Goal: Task Accomplishment & Management: Manage account settings

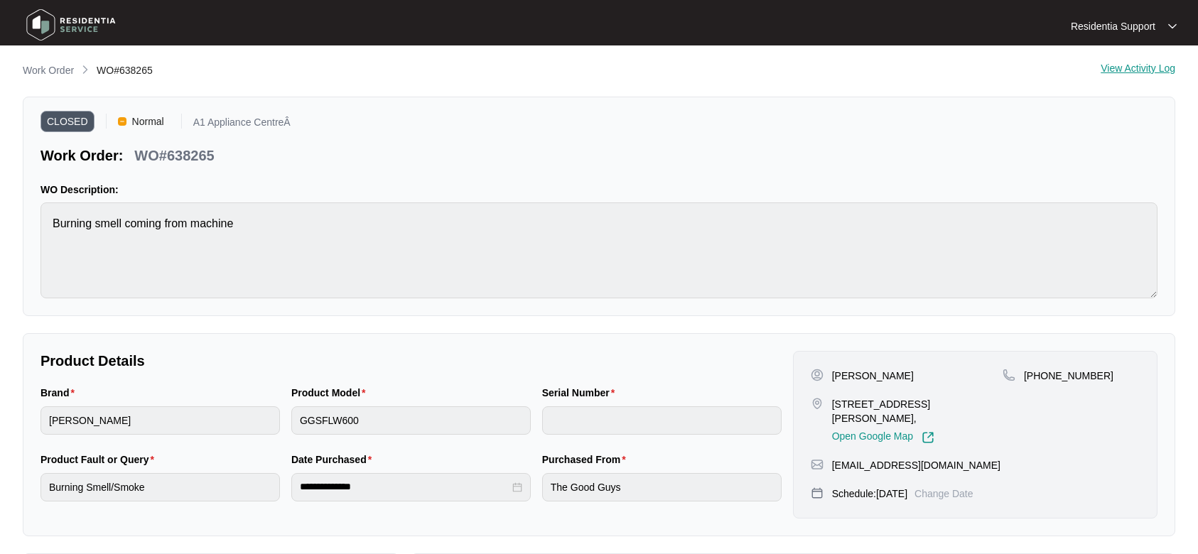
scroll to position [102, 0]
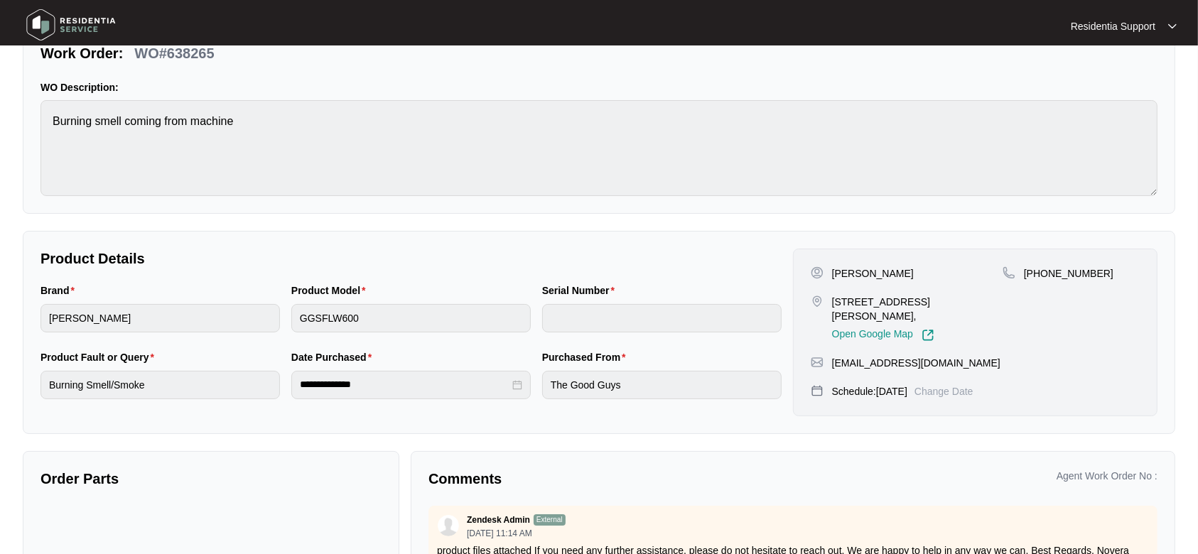
click at [69, 17] on img at bounding box center [70, 25] width 99 height 43
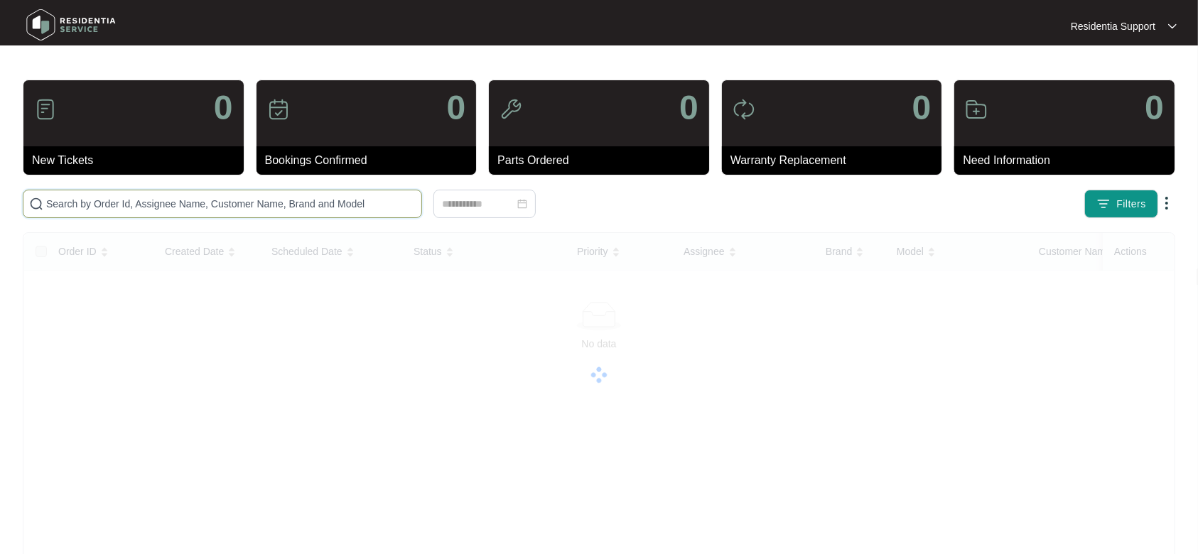
click at [202, 204] on input "text" at bounding box center [230, 204] width 369 height 16
paste input "644562"
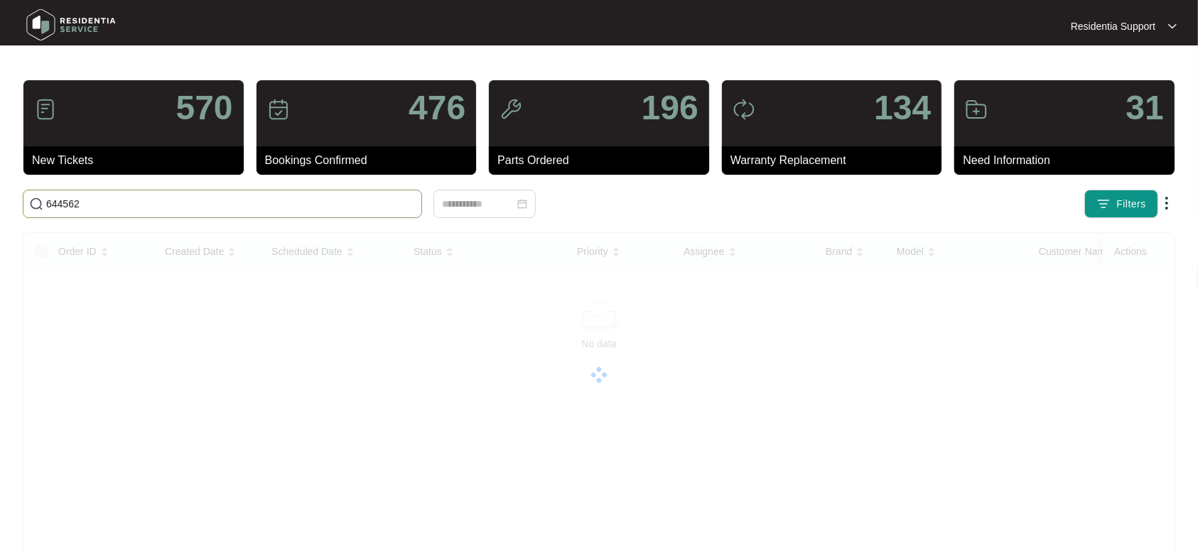
type input "644562"
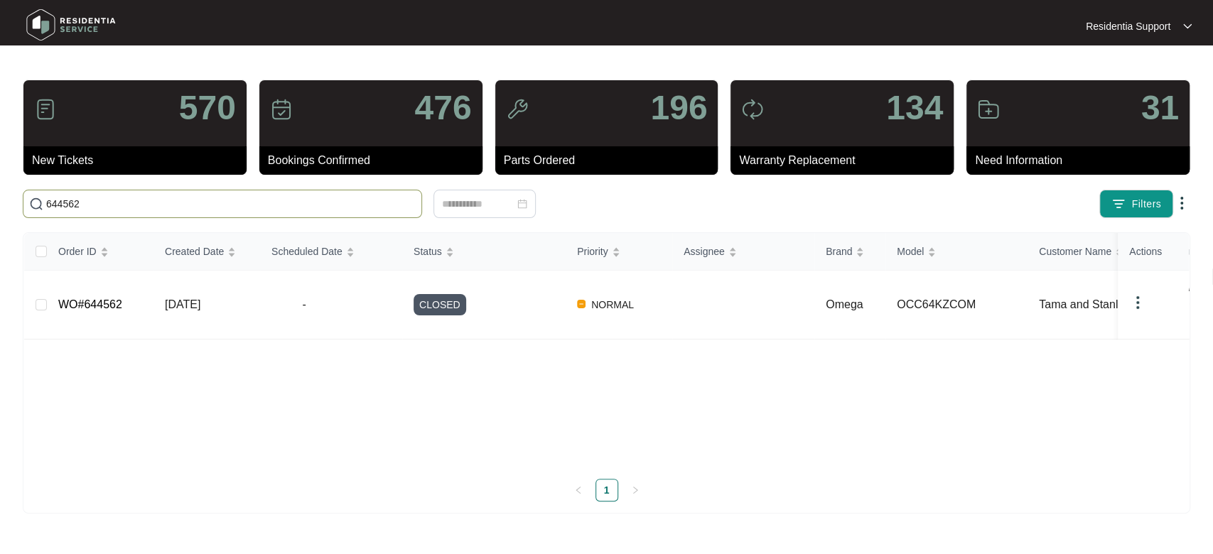
click at [314, 399] on div "Order ID Created Date Scheduled Date Status Priority Assignee Brand Model Custo…" at bounding box center [606, 350] width 1164 height 234
click at [324, 206] on input "644562" at bounding box center [230, 204] width 369 height 16
click at [307, 296] on span "-" at bounding box center [303, 304] width 65 height 17
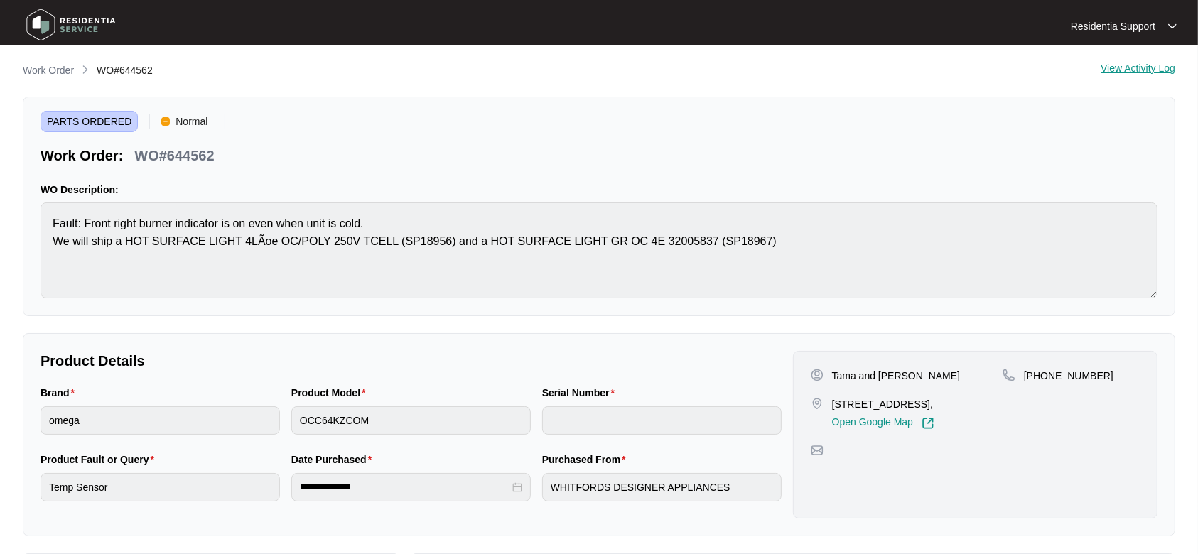
click at [185, 154] on p "WO#644562" at bounding box center [174, 156] width 80 height 20
copy p "644562"
drag, startPoint x: 855, startPoint y: 417, endPoint x: 830, endPoint y: 402, distance: 29.0
click at [830, 402] on div "[STREET_ADDRESS], Open Google Map" at bounding box center [907, 413] width 192 height 33
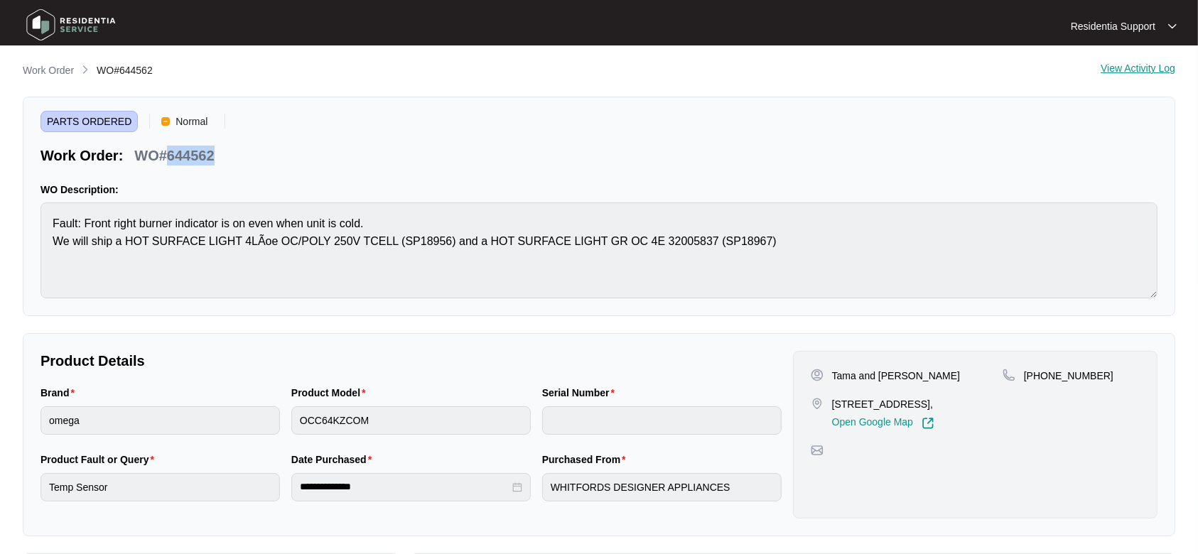
copy p "[STREET_ADDRESS],"
click at [62, 17] on img at bounding box center [70, 25] width 99 height 43
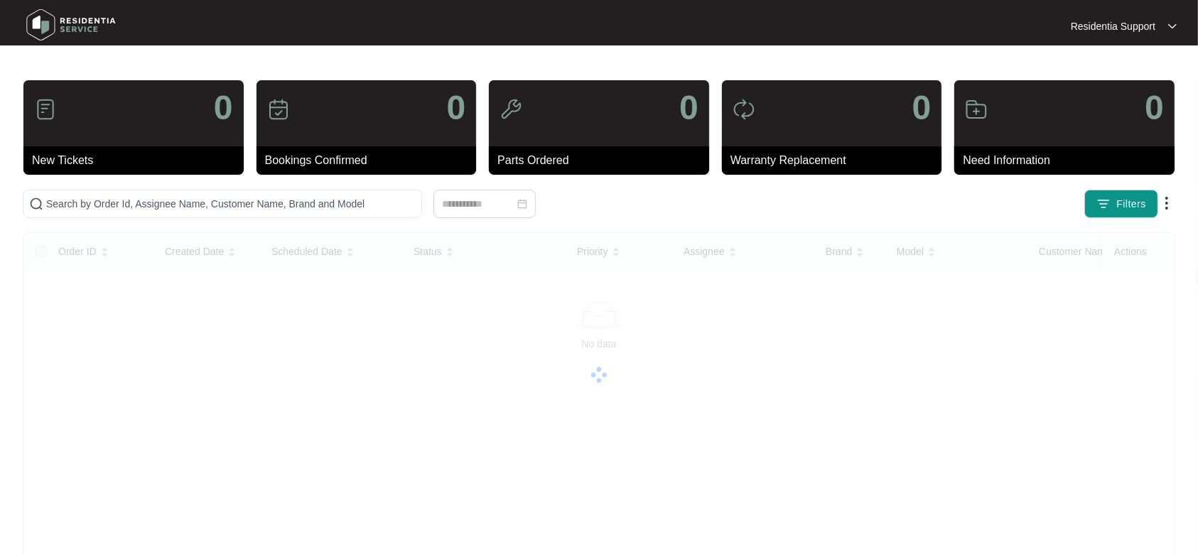
click at [63, 43] on img at bounding box center [70, 25] width 99 height 43
click at [170, 207] on input "text" at bounding box center [230, 204] width 369 height 16
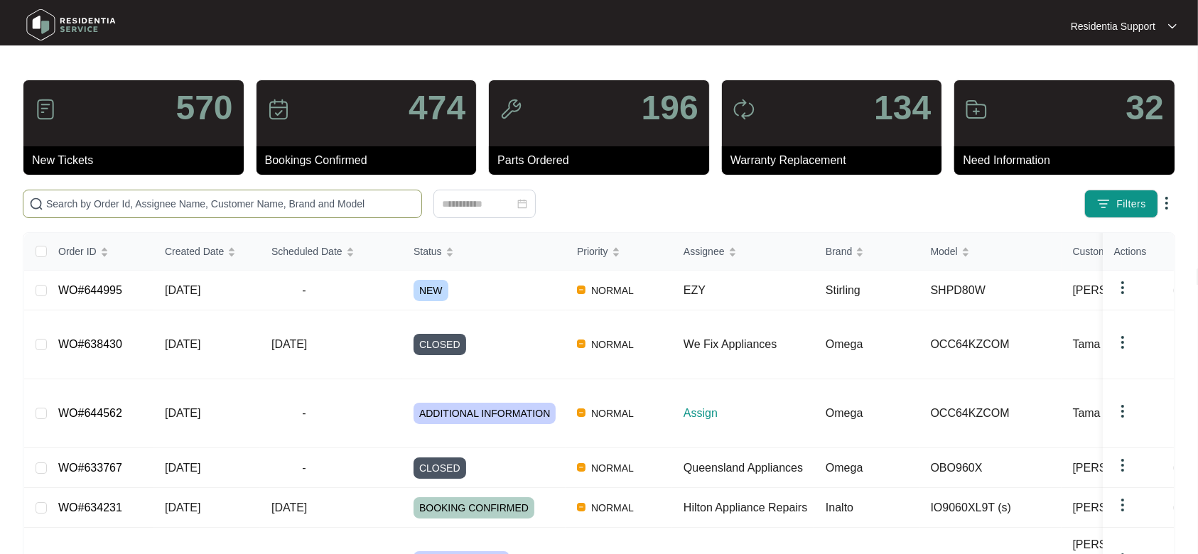
paste input "644562"
type input "644562"
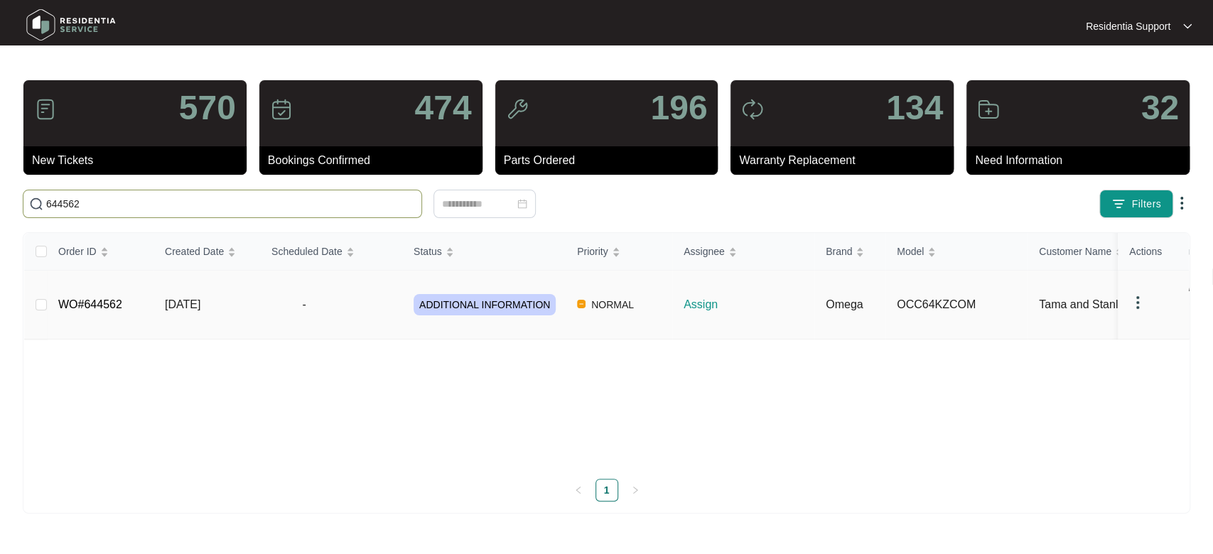
click at [313, 298] on span "-" at bounding box center [303, 304] width 65 height 17
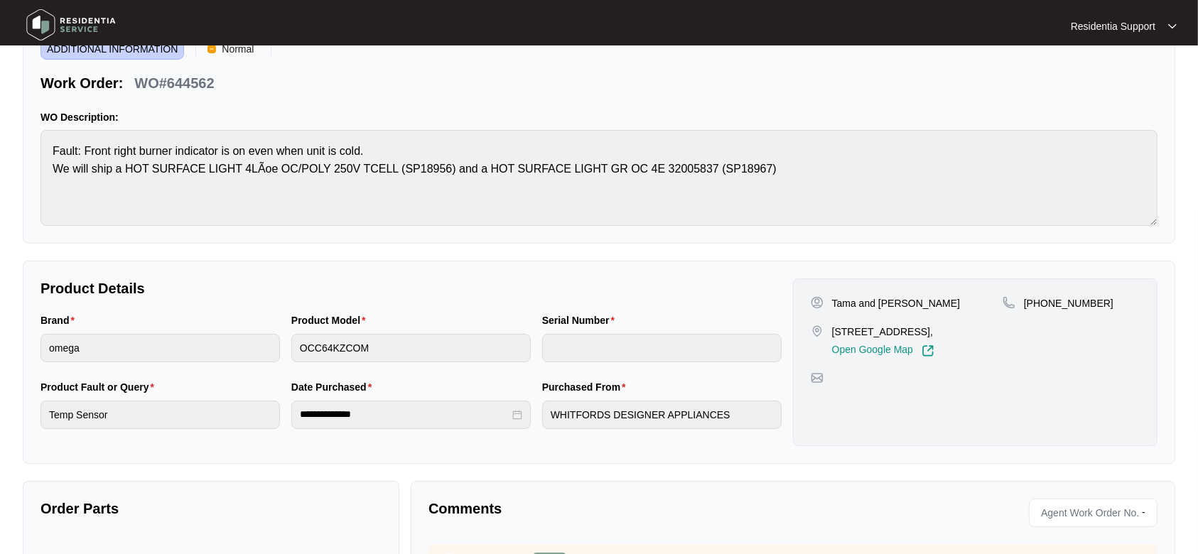
scroll to position [6, 0]
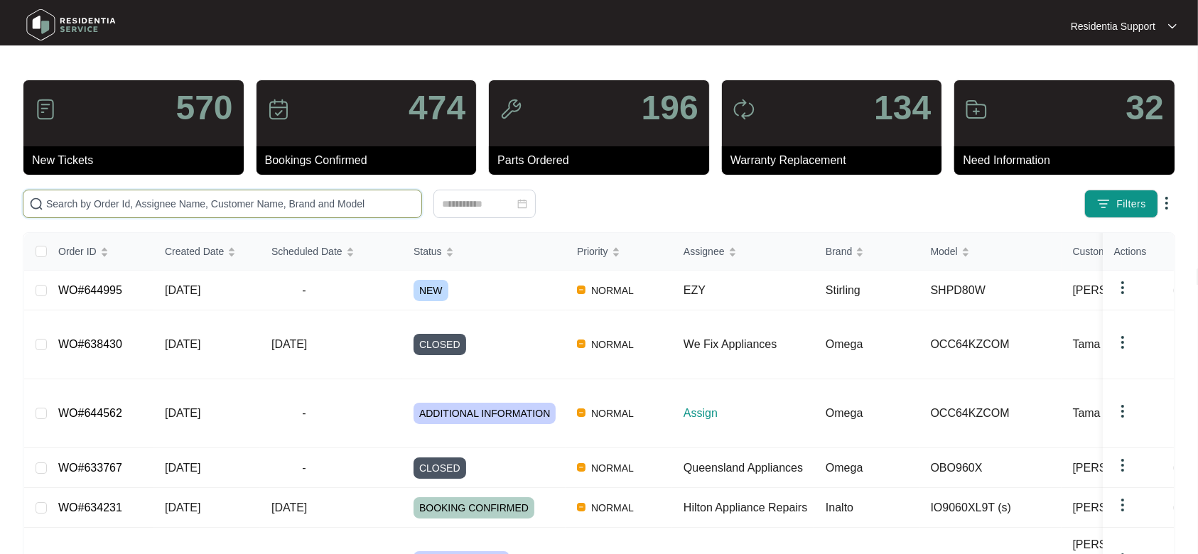
click at [282, 202] on input "text" at bounding box center [230, 204] width 369 height 16
paste input "644562"
type input "644562"
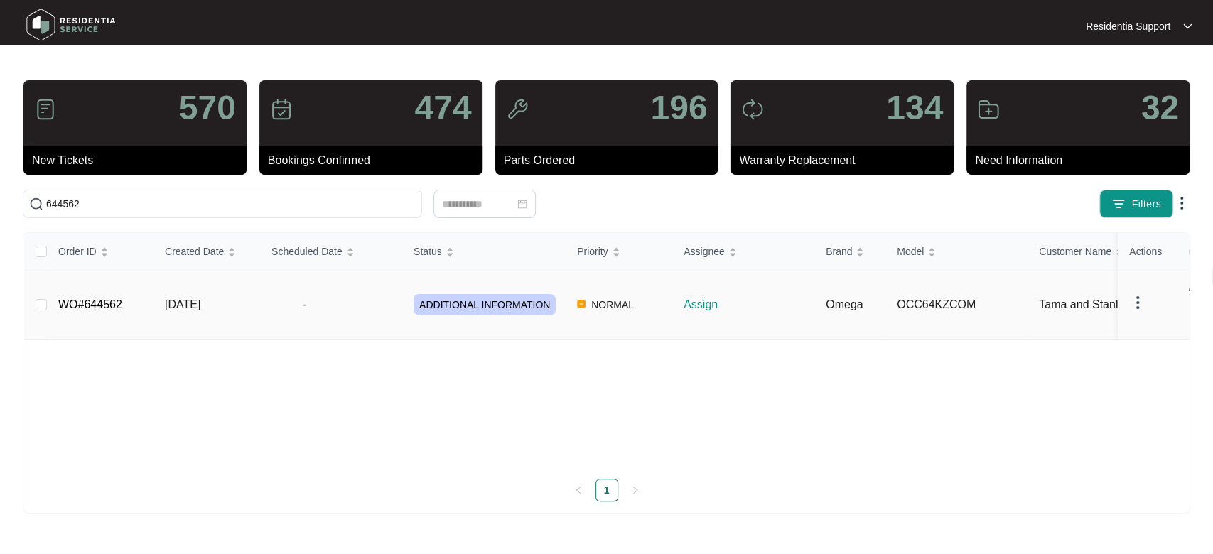
click at [699, 296] on p "Assign" at bounding box center [748, 304] width 131 height 17
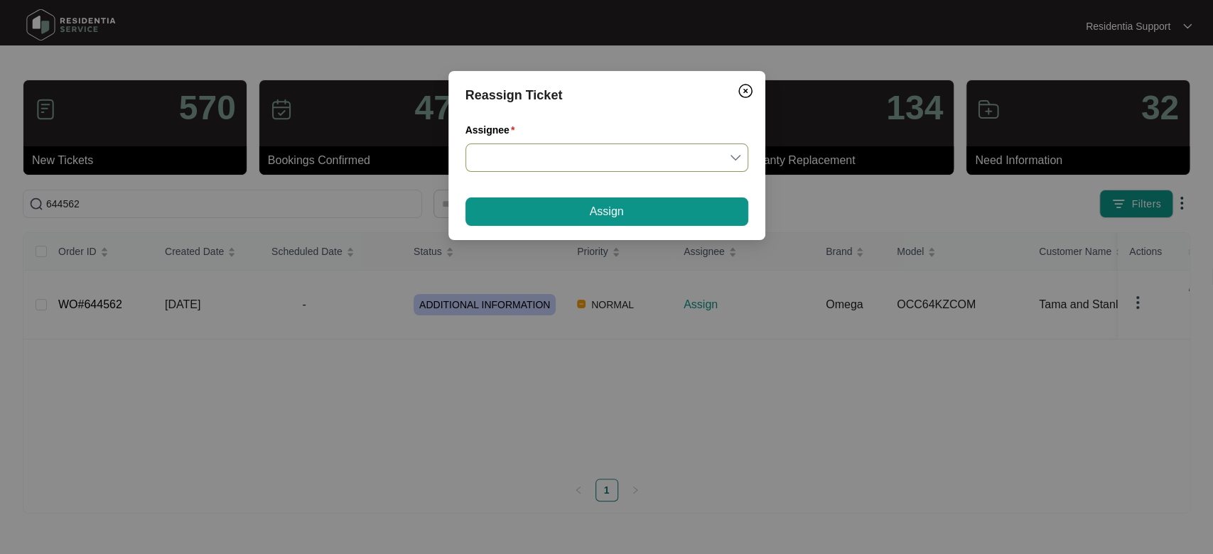
click at [588, 154] on input "Assignee" at bounding box center [607, 157] width 266 height 27
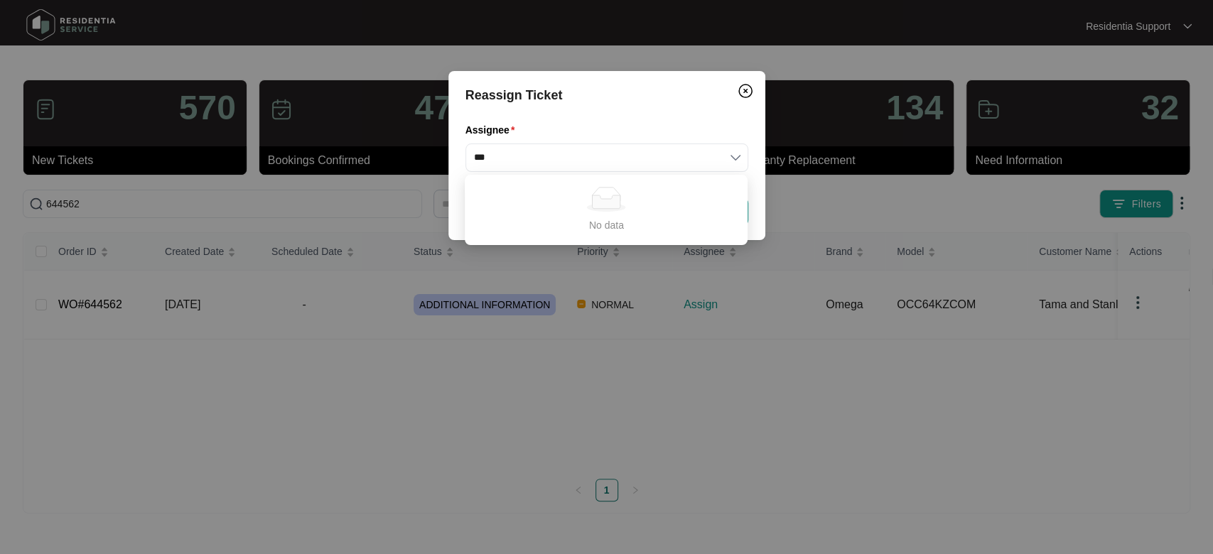
click at [646, 182] on div "No data" at bounding box center [605, 210] width 277 height 65
click at [721, 156] on input "***" at bounding box center [607, 157] width 266 height 27
type input "*"
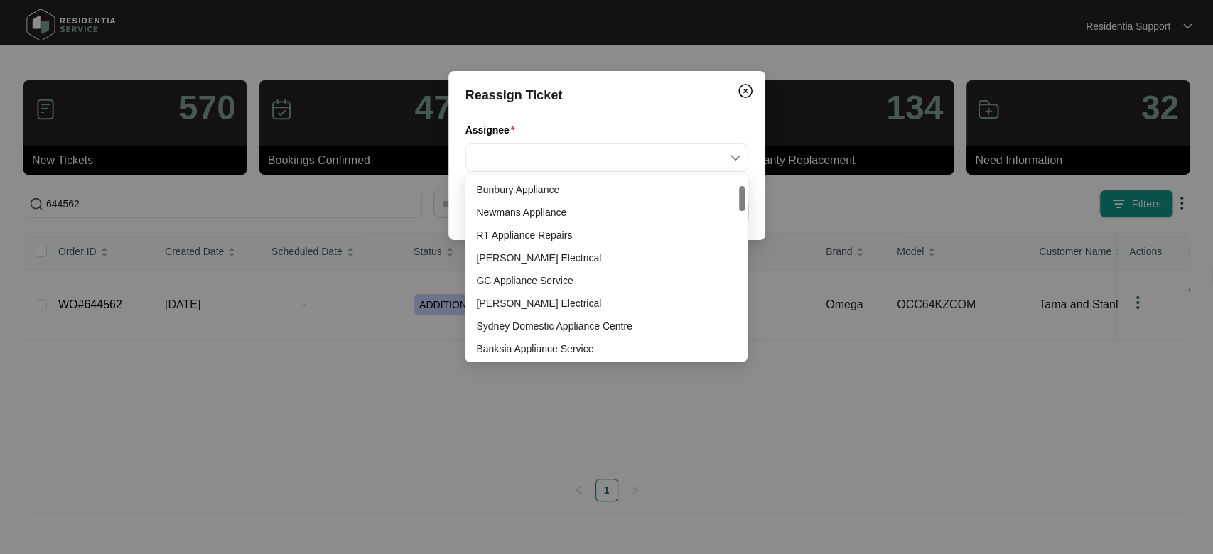
drag, startPoint x: 742, startPoint y: 190, endPoint x: 730, endPoint y: 207, distance: 21.1
click at [739, 202] on div at bounding box center [742, 198] width 6 height 25
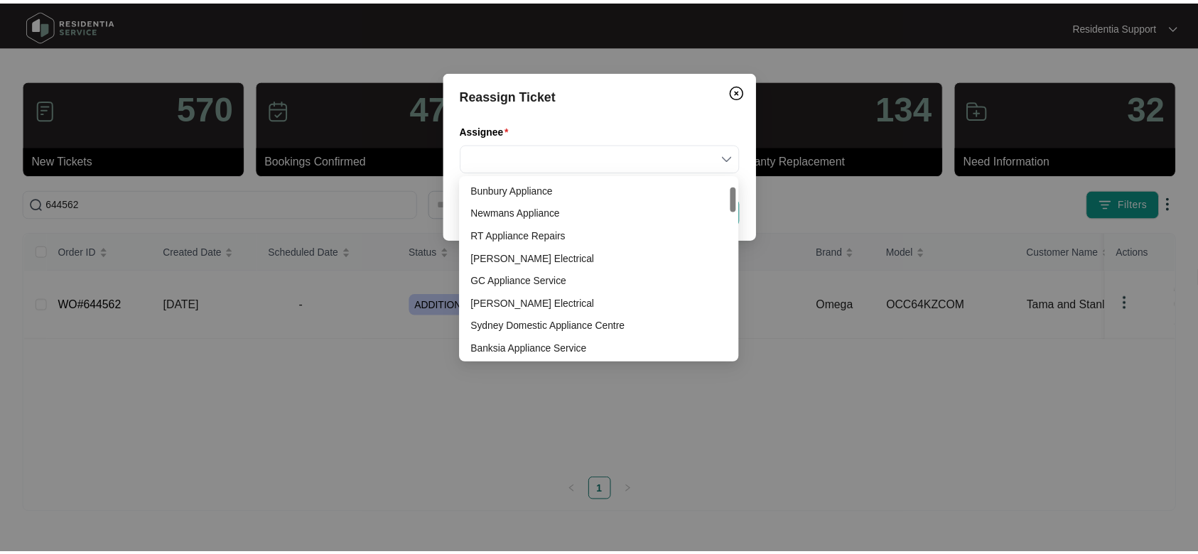
scroll to position [88, 0]
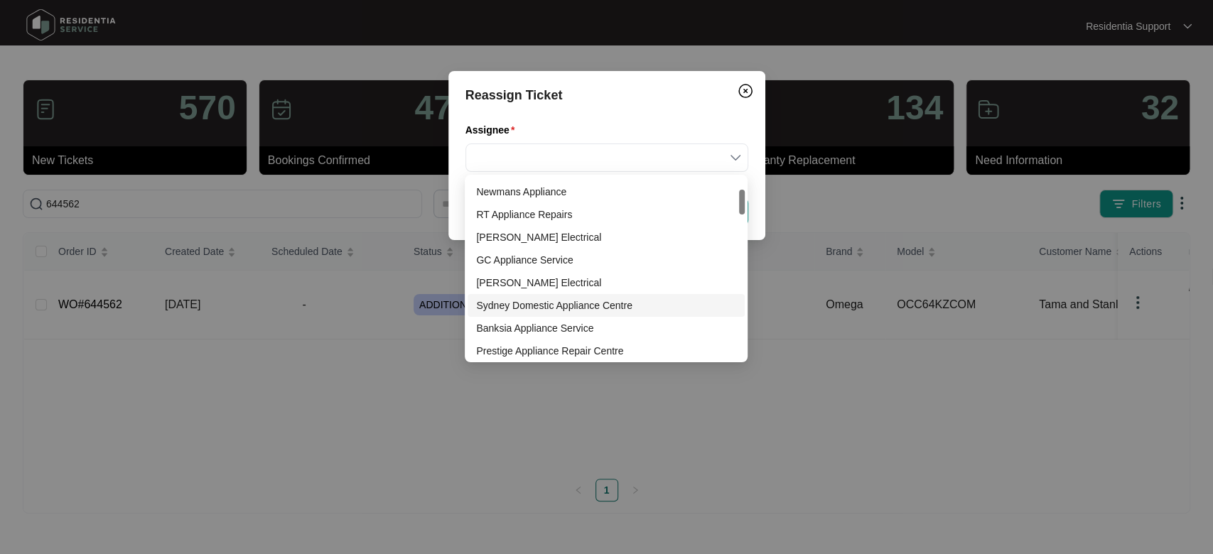
click at [599, 301] on div "Sydney Domestic Appliance Centre" at bounding box center [606, 306] width 260 height 16
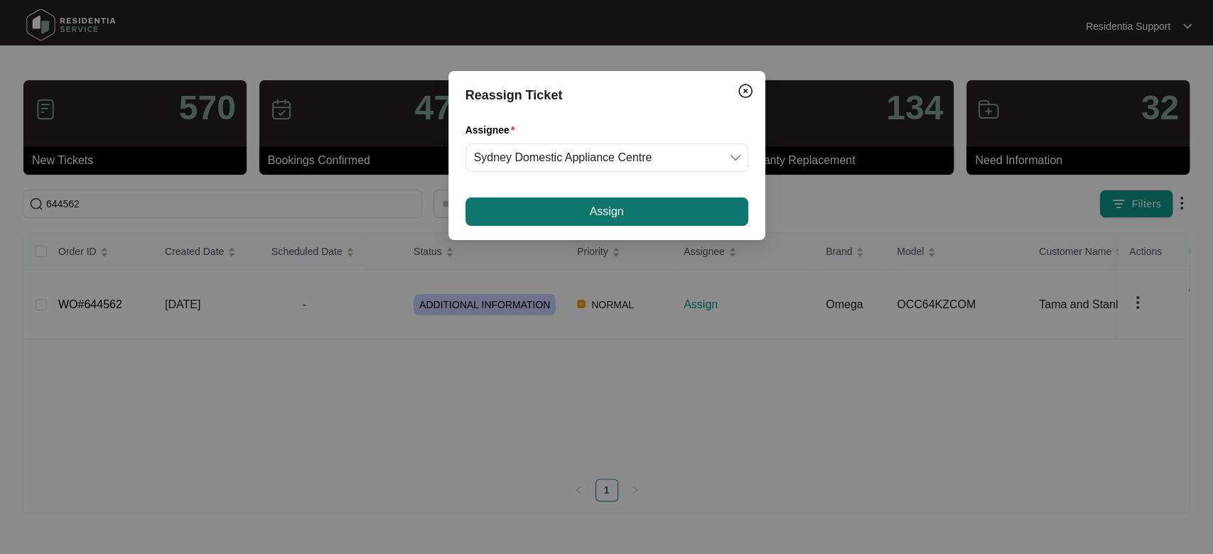
click at [615, 208] on span "Assign" at bounding box center [606, 211] width 34 height 17
click at [620, 218] on span "Assign" at bounding box center [606, 211] width 34 height 17
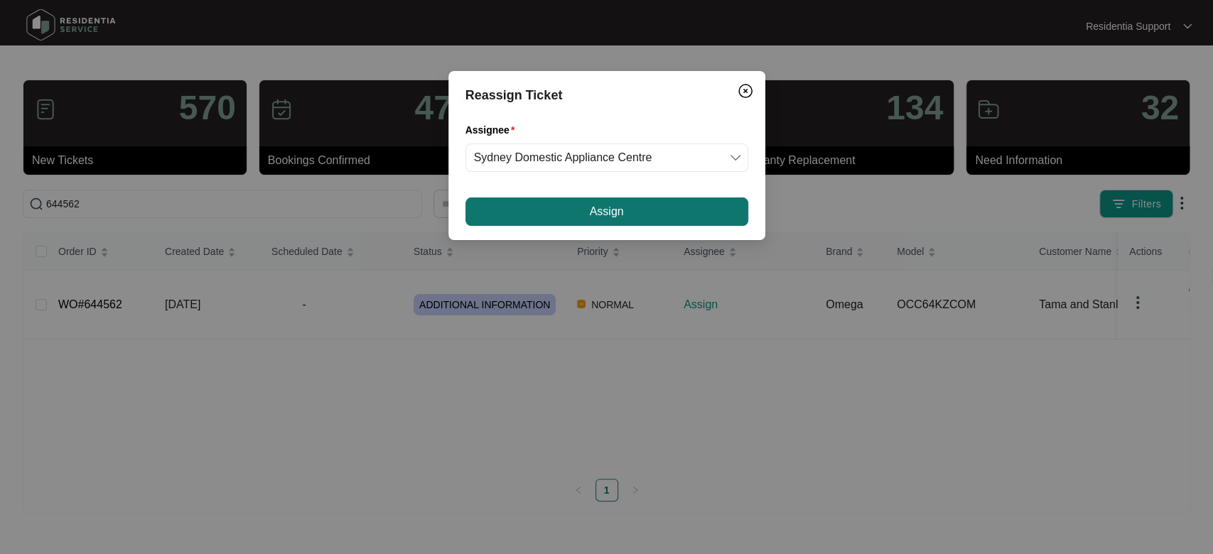
click at [620, 218] on span "Assign" at bounding box center [606, 211] width 34 height 17
click at [664, 213] on button "Assign" at bounding box center [606, 211] width 283 height 28
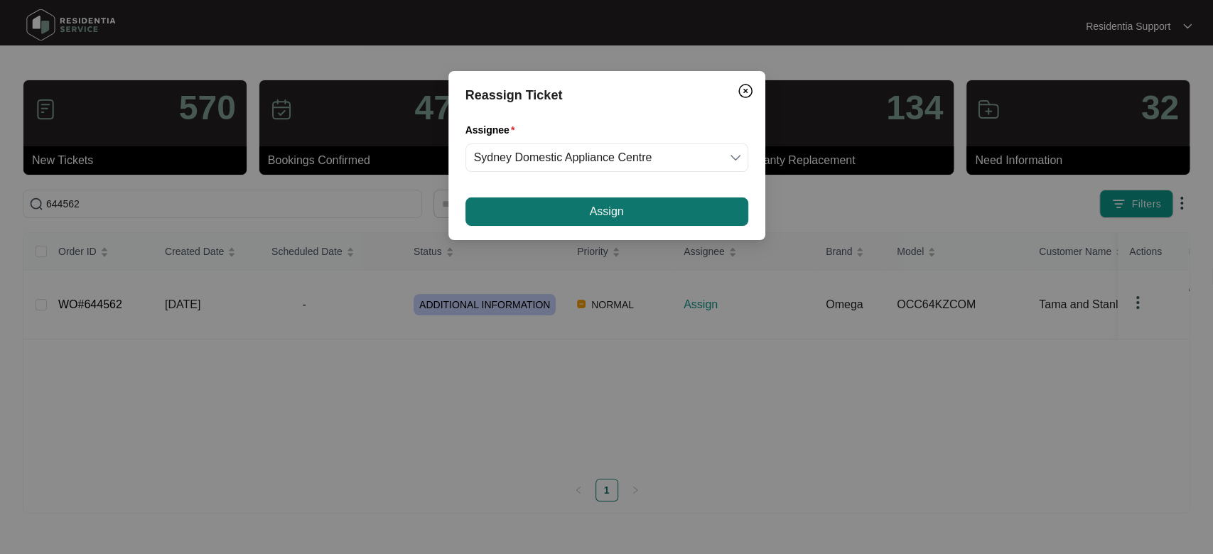
click at [664, 213] on button "Assign" at bounding box center [606, 211] width 283 height 28
click at [648, 202] on button "Assign" at bounding box center [606, 211] width 283 height 28
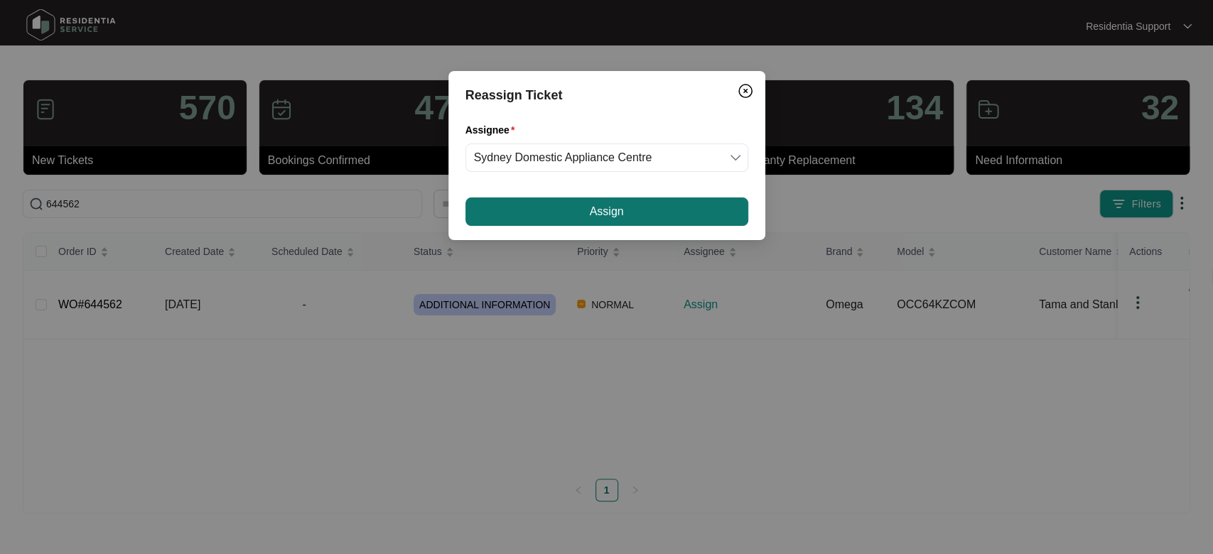
click at [648, 202] on button "Assign" at bounding box center [606, 211] width 283 height 28
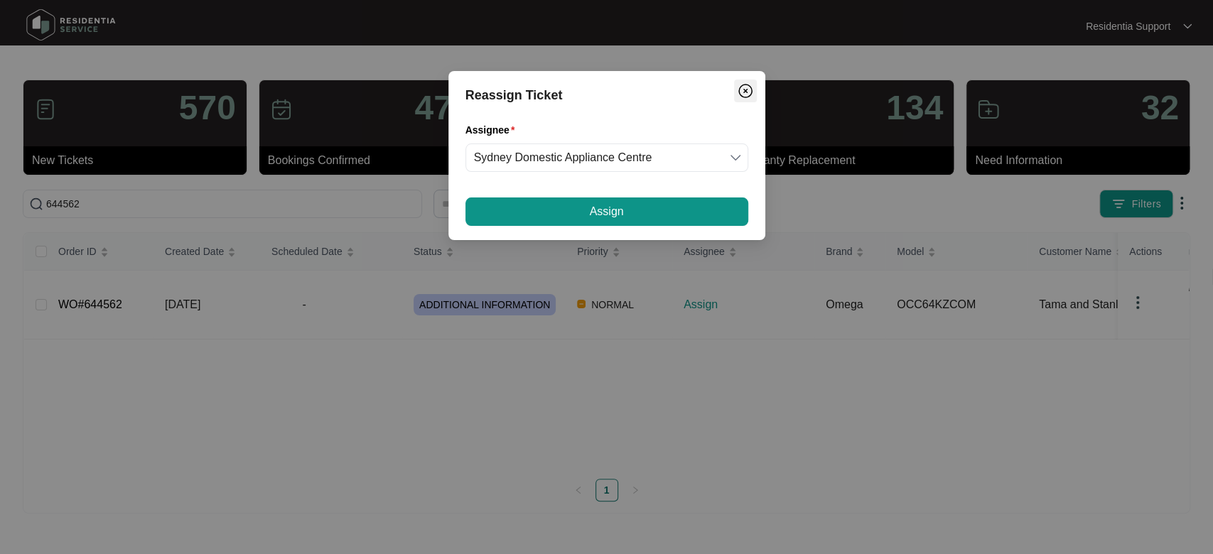
click at [740, 89] on img "Close" at bounding box center [745, 90] width 17 height 17
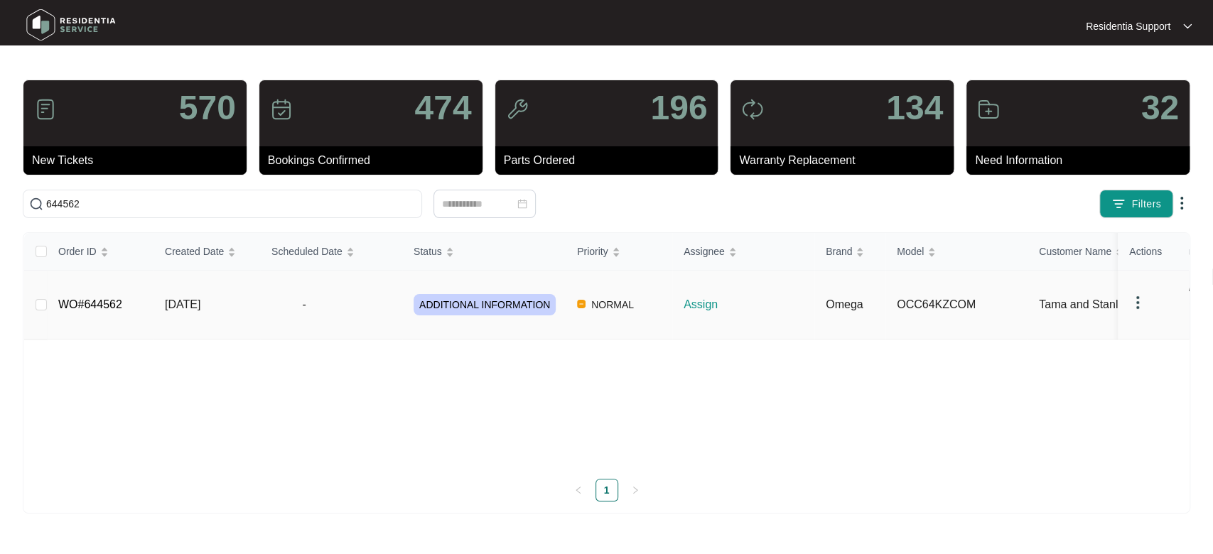
click at [639, 320] on td "NORMAL" at bounding box center [618, 305] width 107 height 69
